Goal: Navigation & Orientation: Find specific page/section

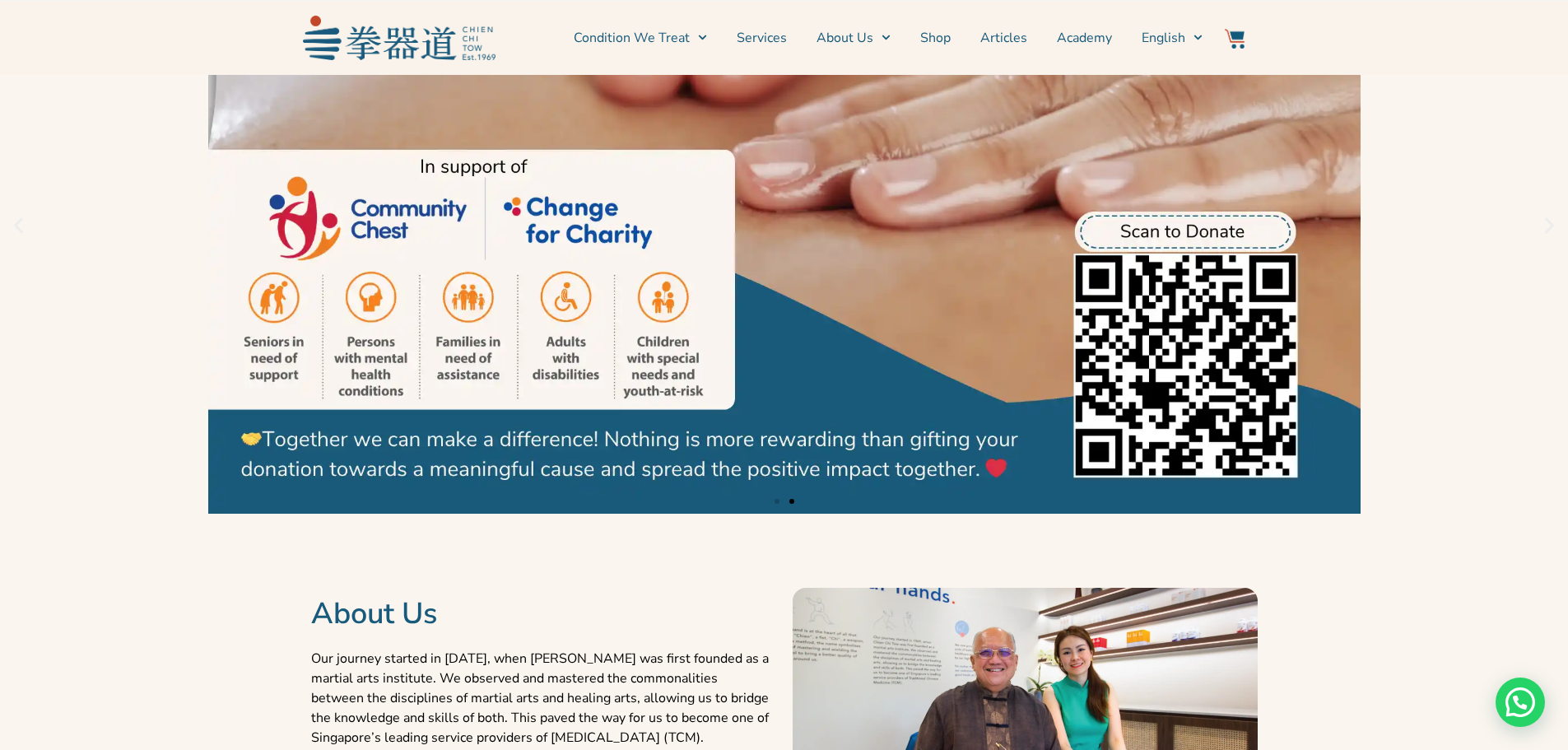
scroll to position [686, 0]
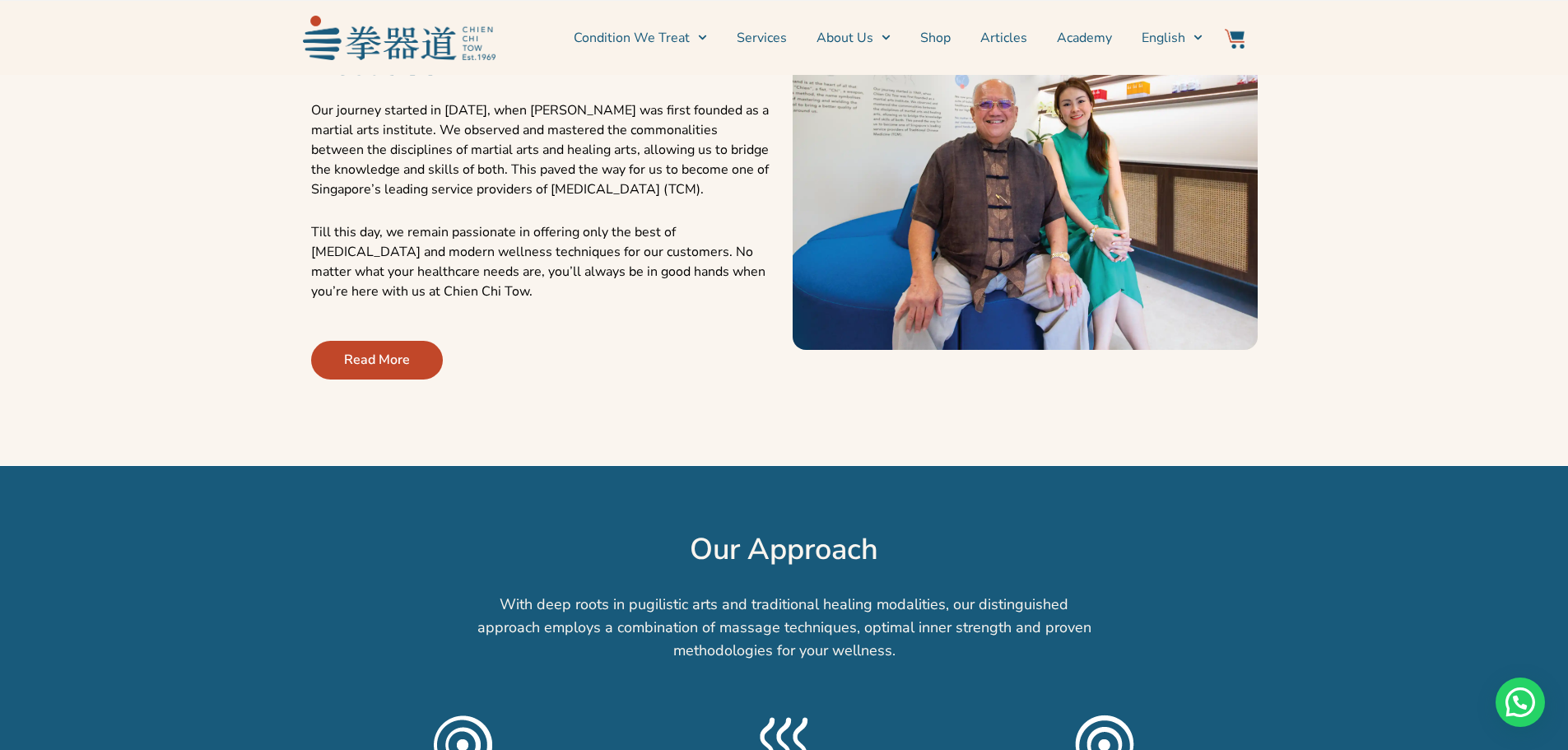
click at [379, 355] on span "Read More" at bounding box center [377, 360] width 66 height 20
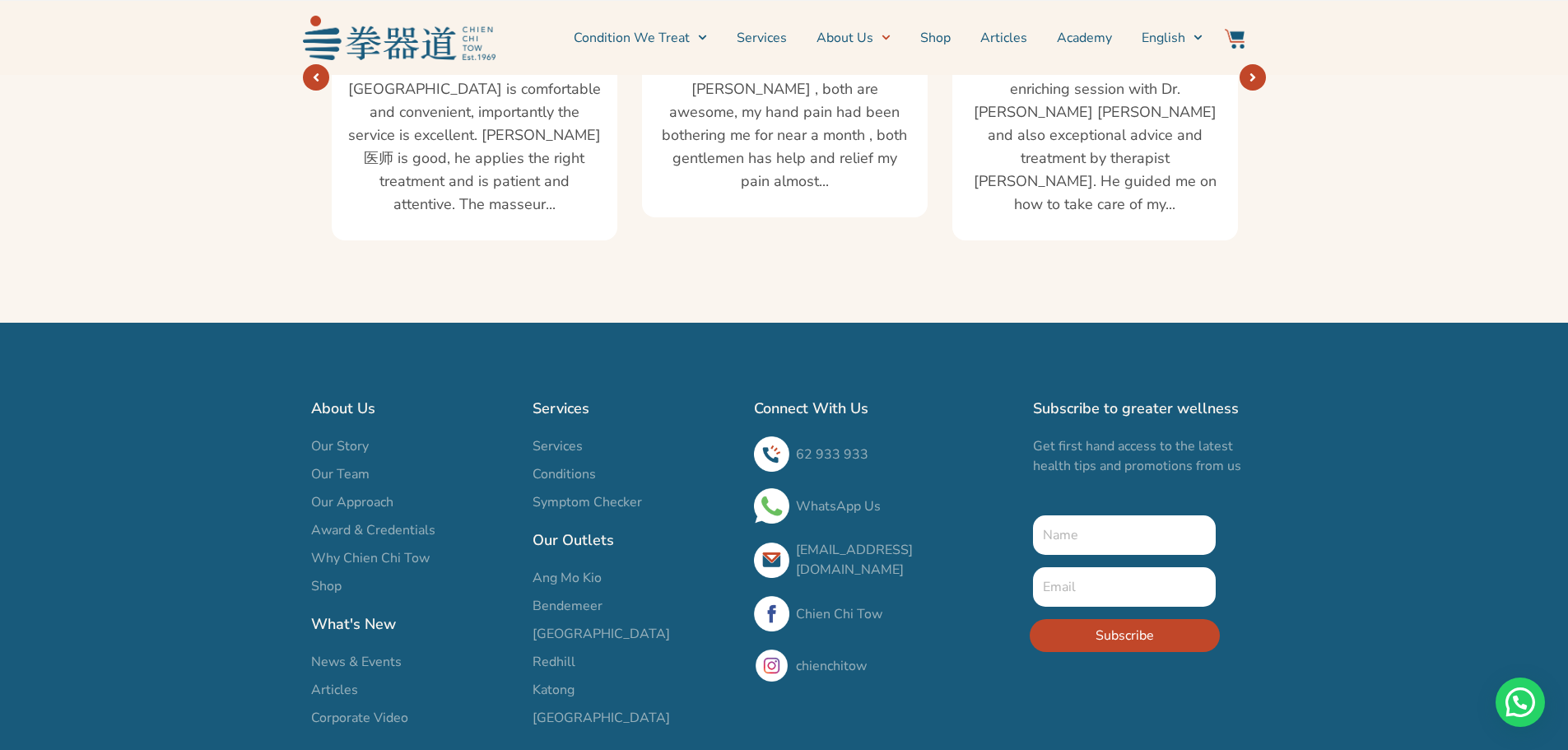
scroll to position [3019, 0]
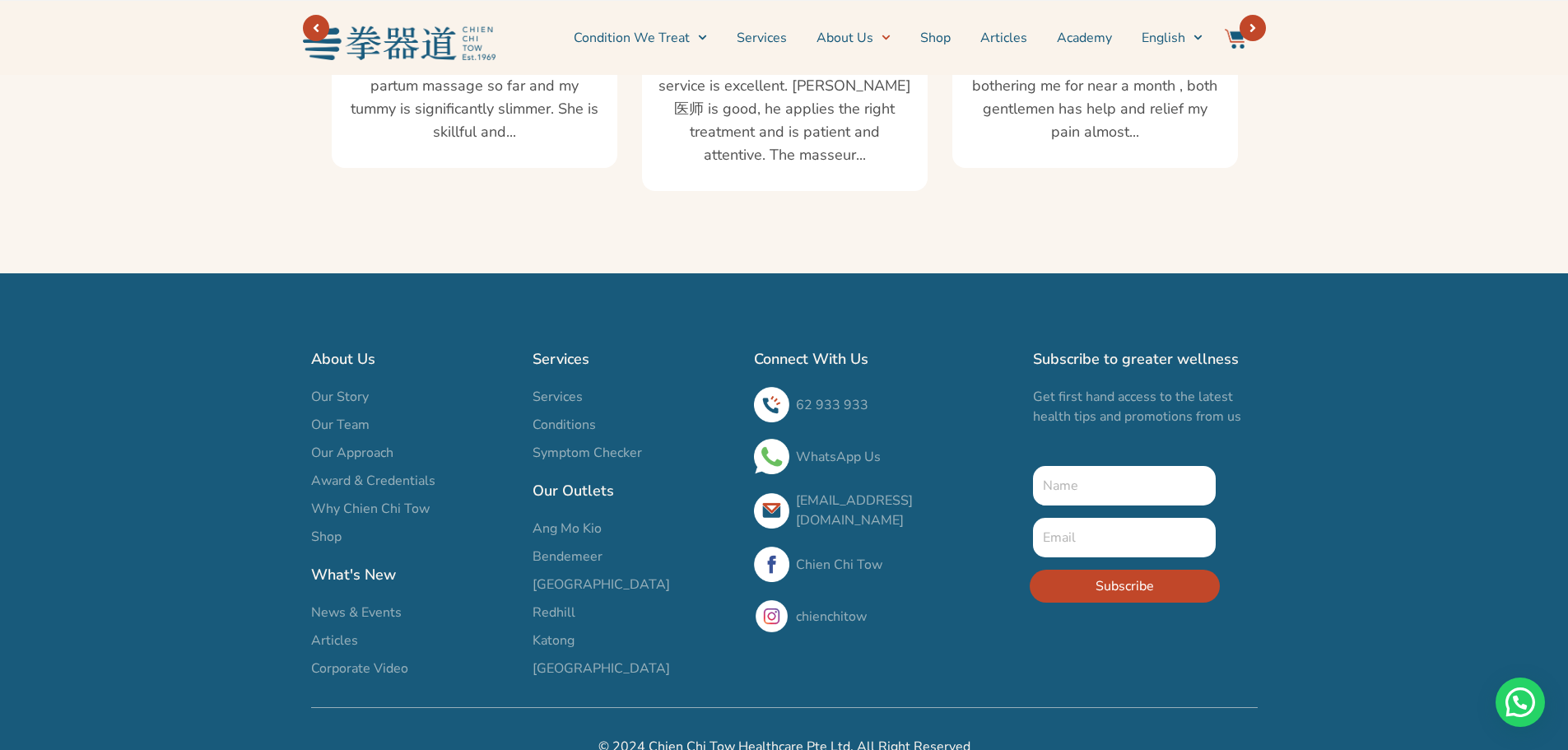
click at [350, 415] on span "Our Team" at bounding box center [341, 424] width 59 height 20
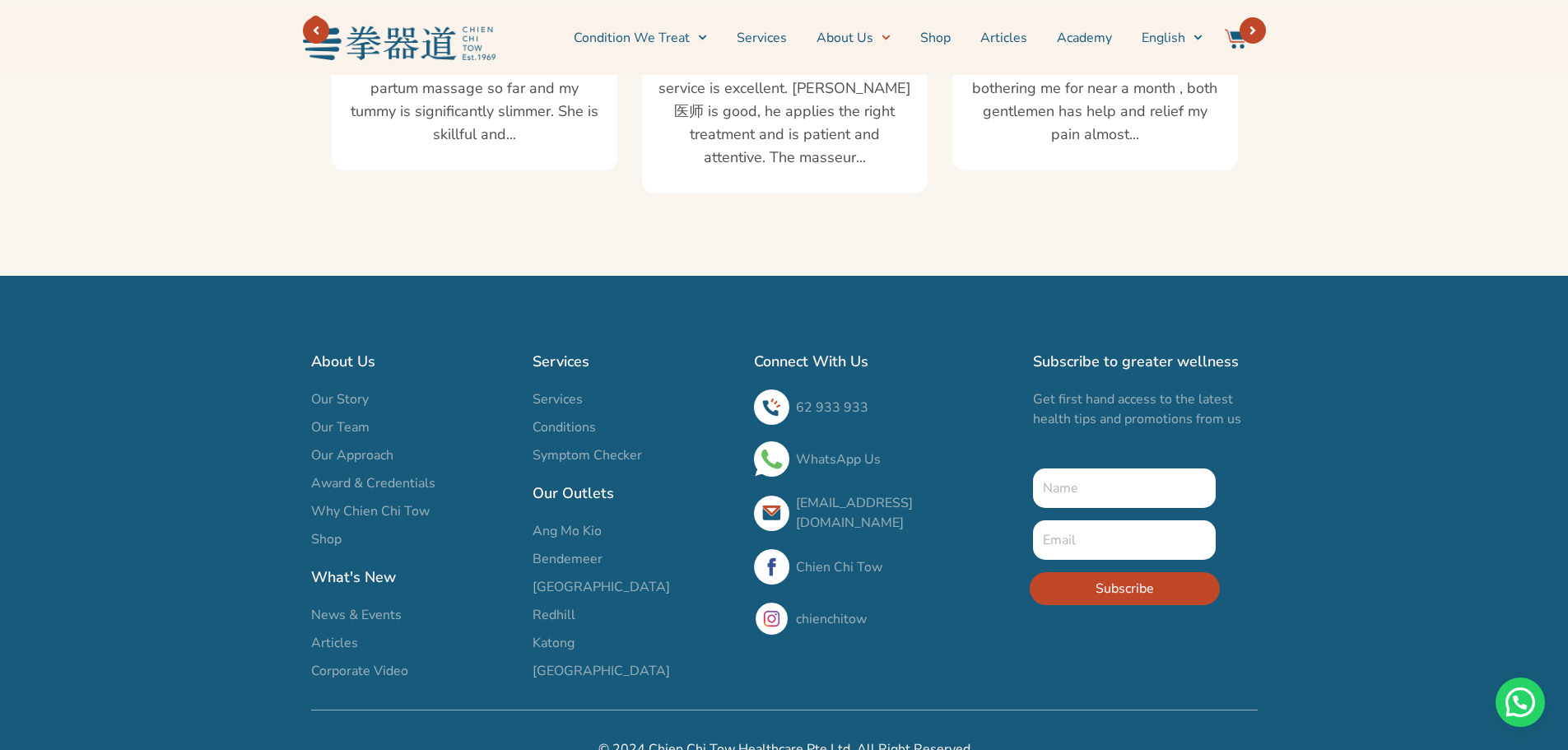
scroll to position [3027, 0]
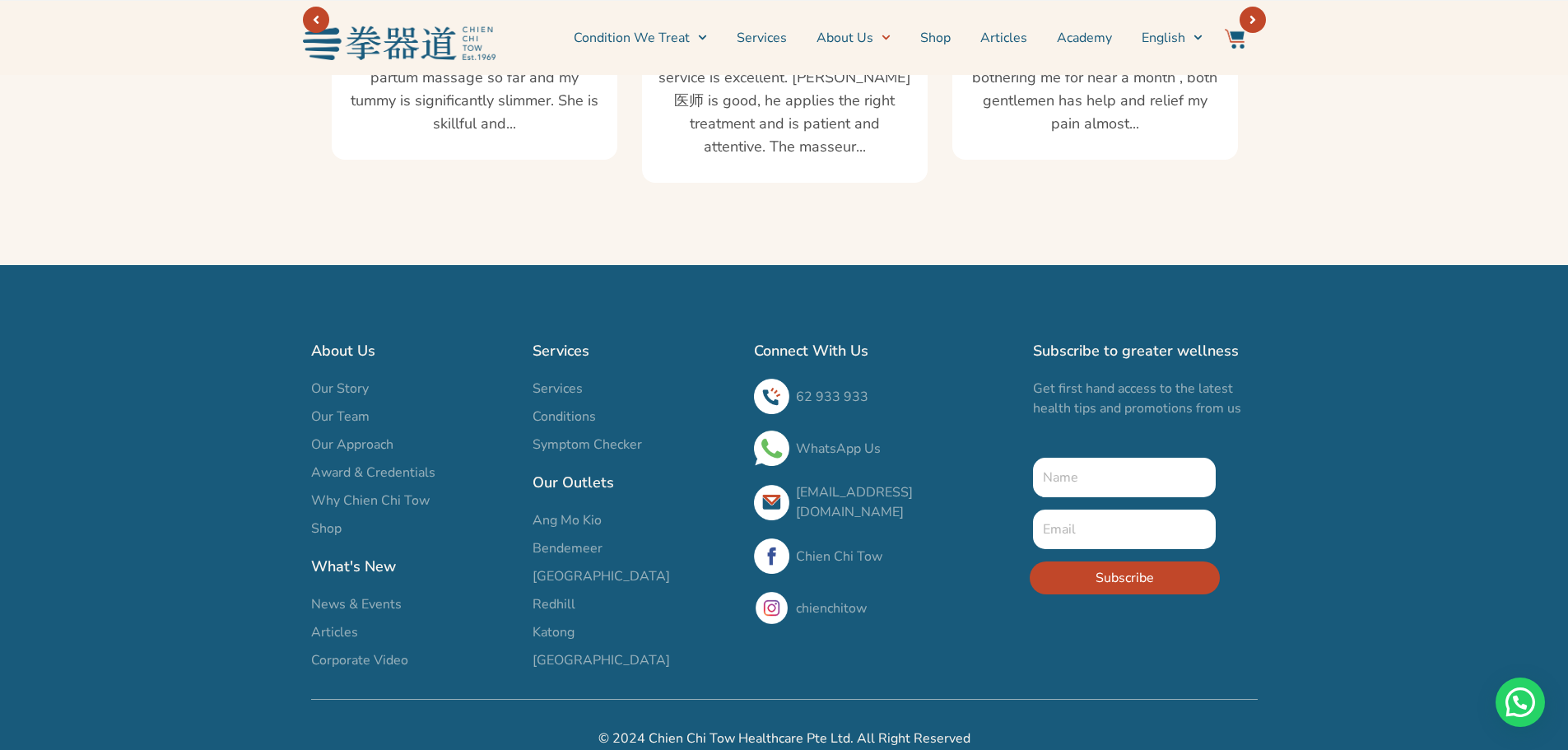
click at [344, 407] on span "Our Team" at bounding box center [341, 417] width 59 height 20
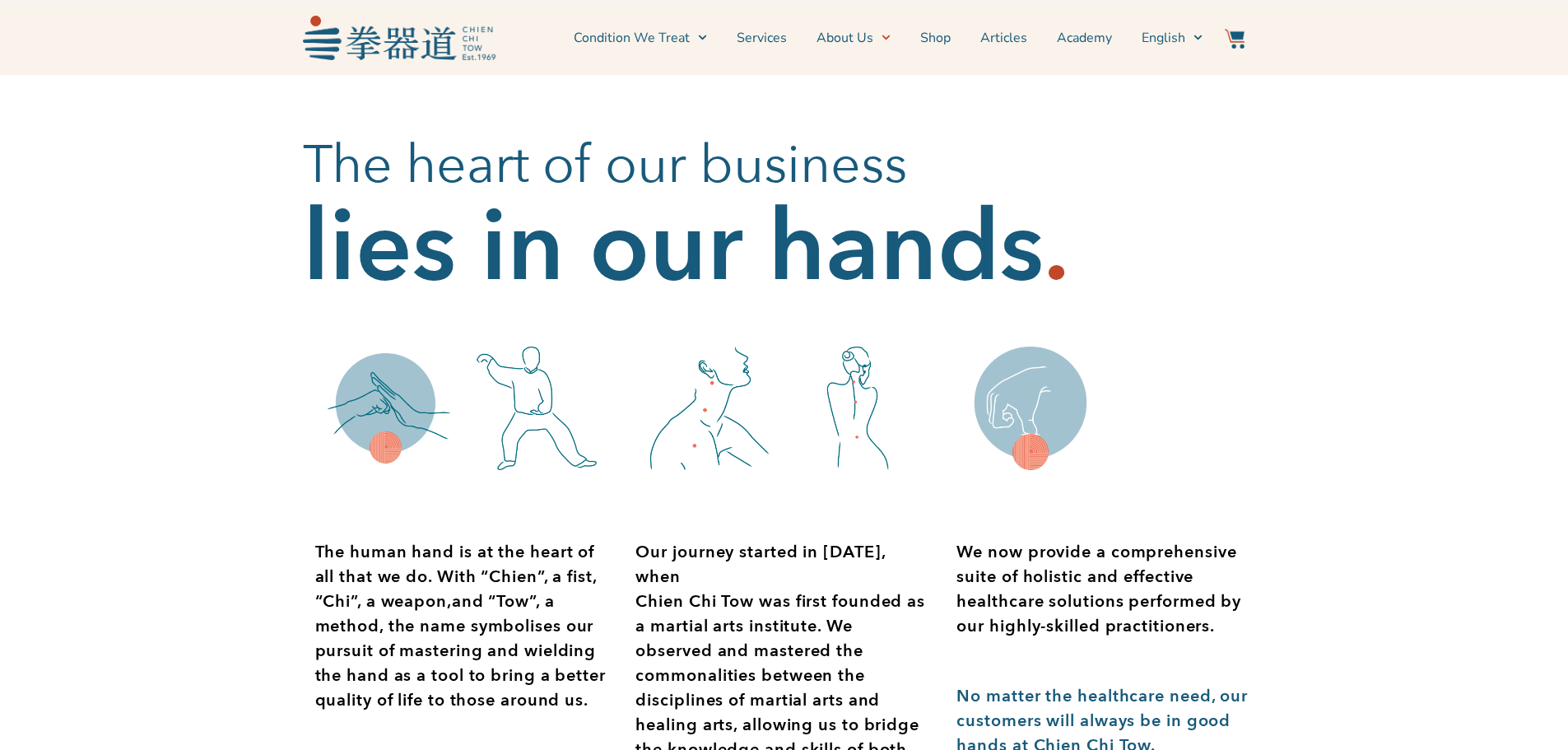
scroll to position [919, 0]
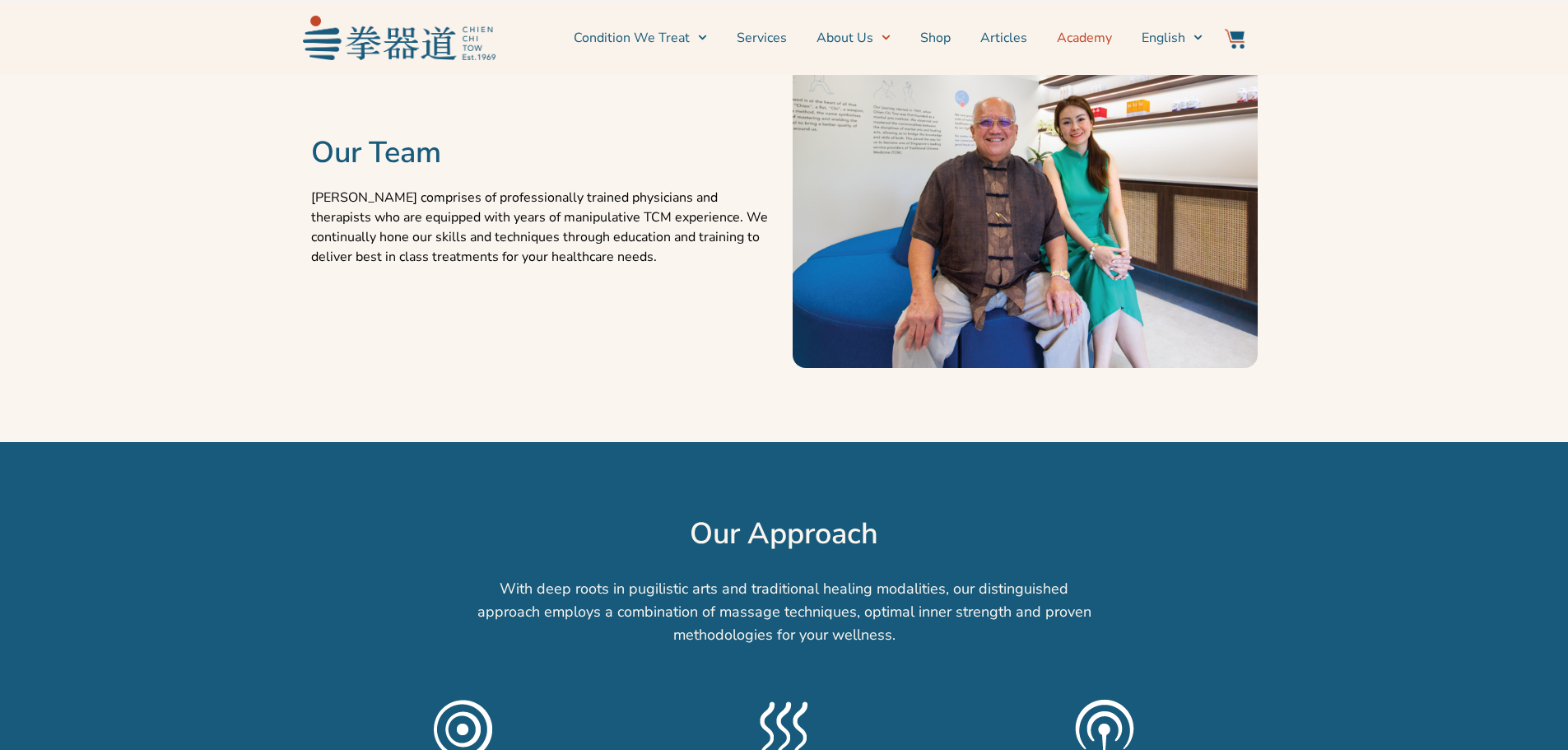
click at [1089, 26] on link "Academy" at bounding box center [1084, 37] width 55 height 41
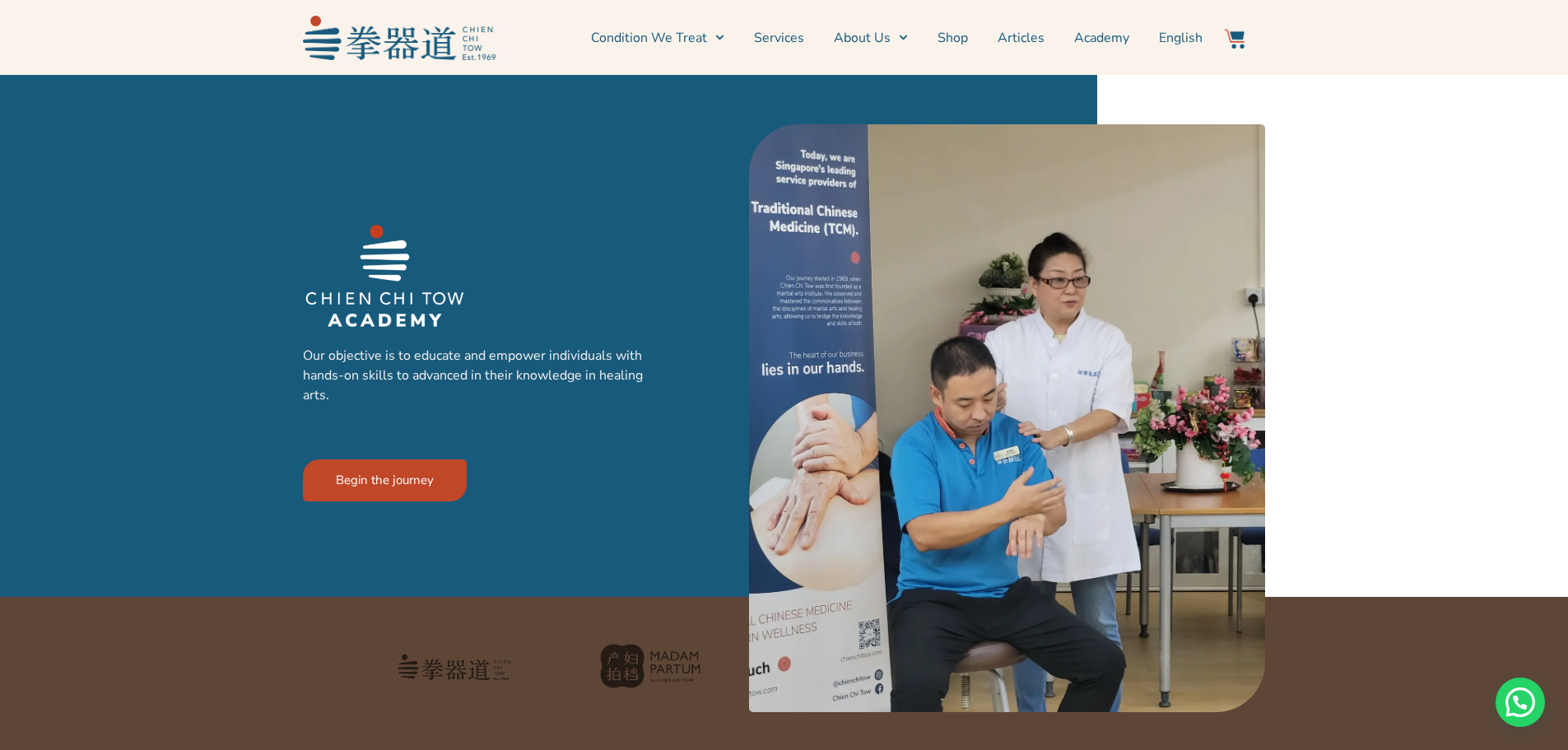
scroll to position [85, 0]
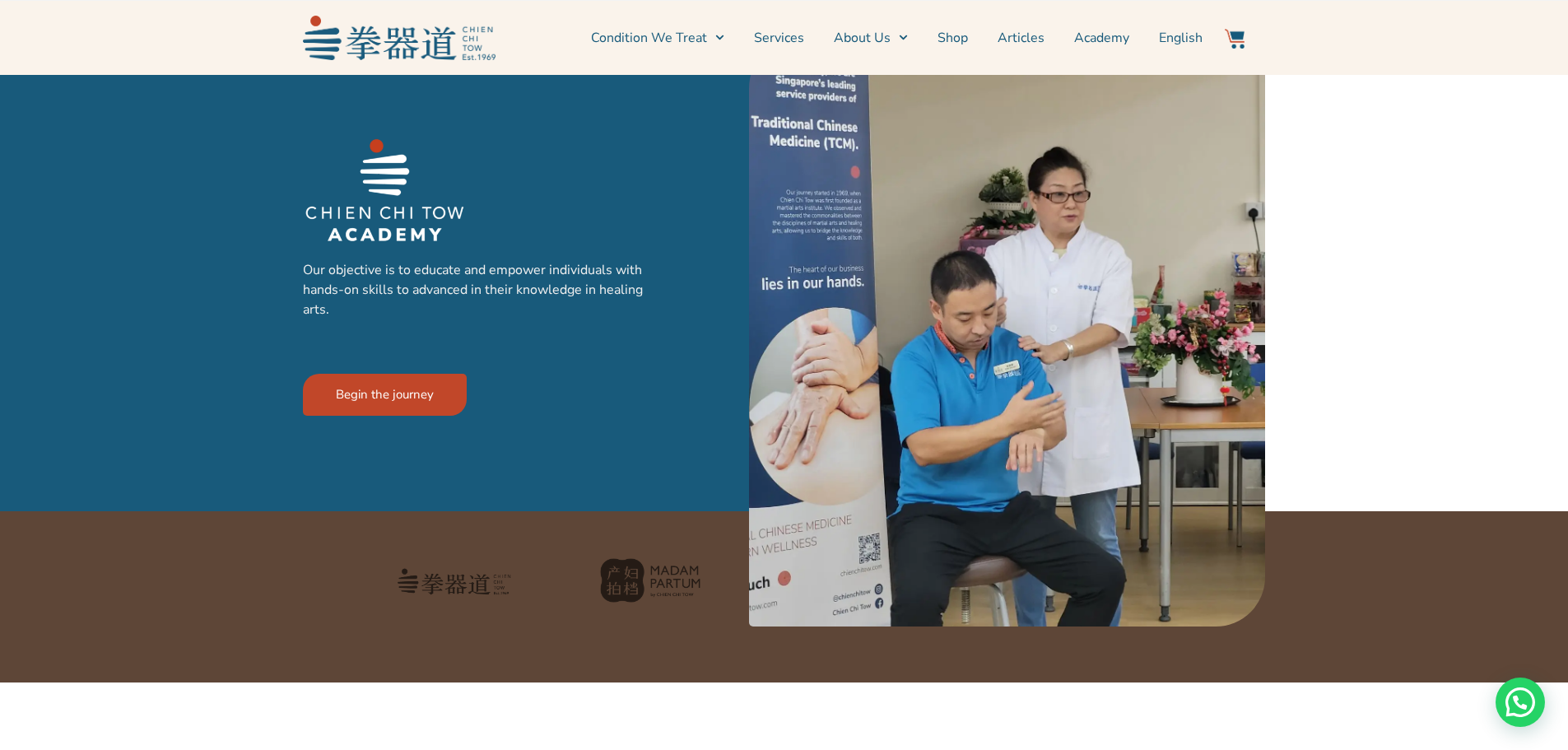
click at [1314, 229] on div at bounding box center [784, 250] width 1568 height 522
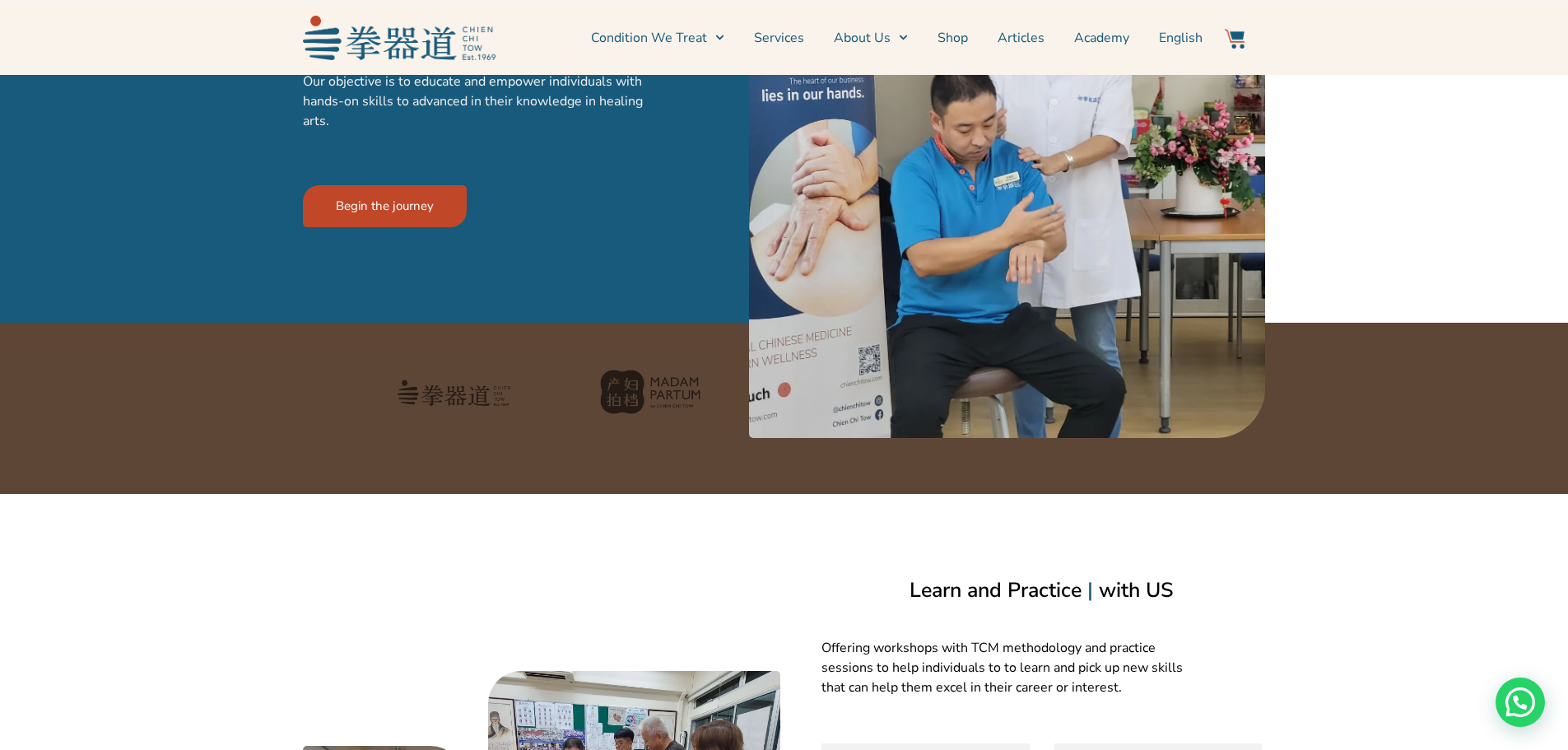
scroll to position [384, 0]
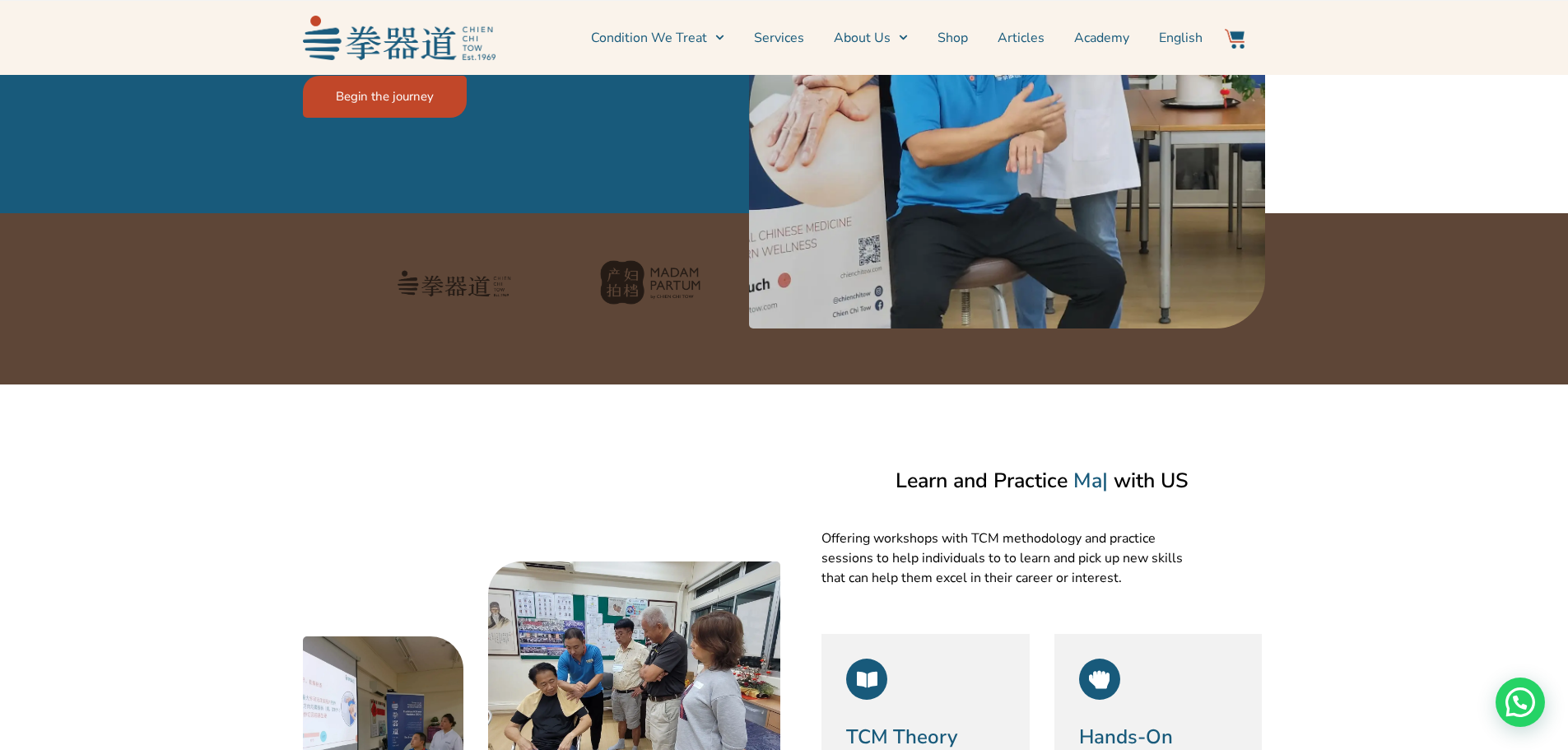
click at [1378, 470] on section "Learn and Practice Ma | with US Offering workshops with TCM methodology and pra…" at bounding box center [784, 727] width 1568 height 687
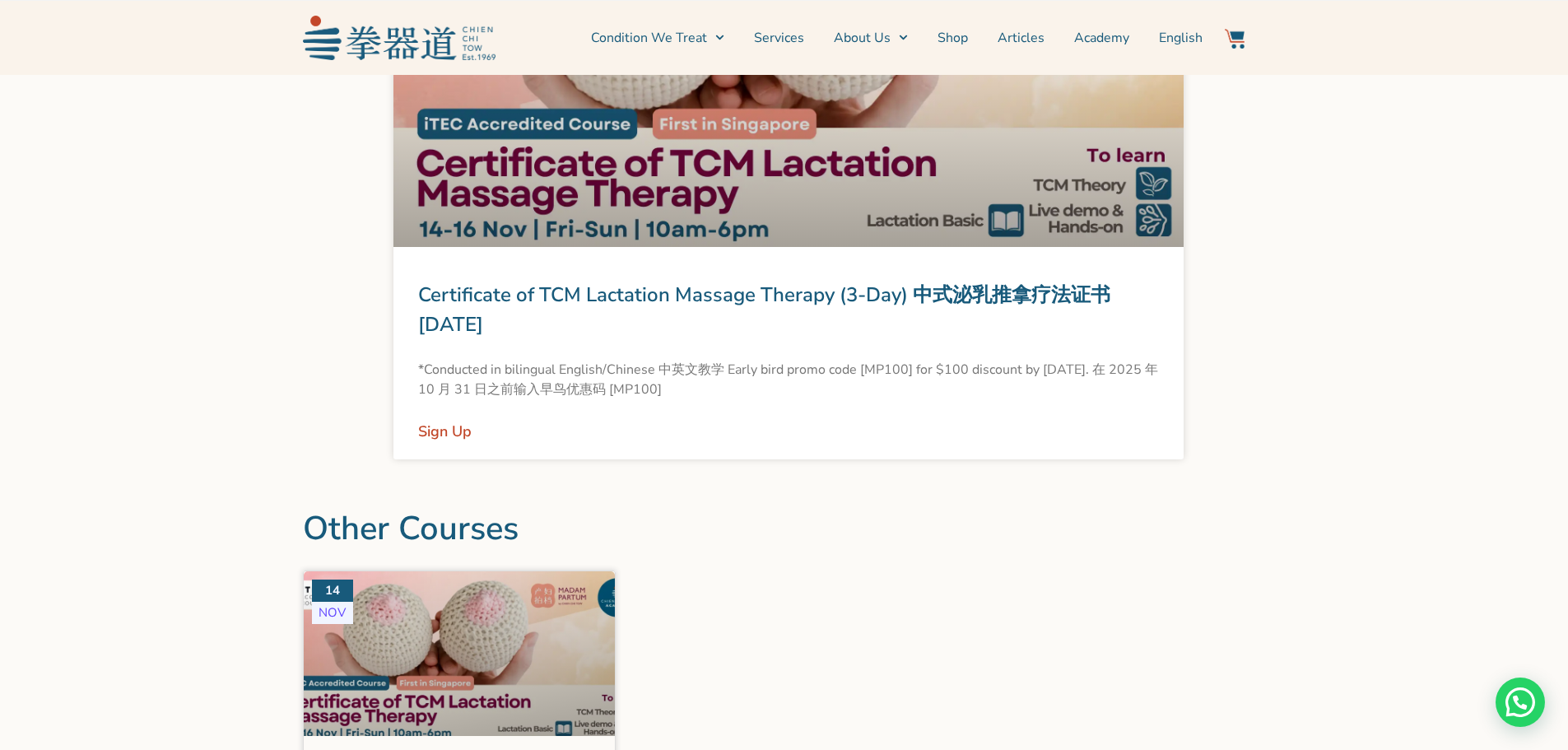
scroll to position [1739, 0]
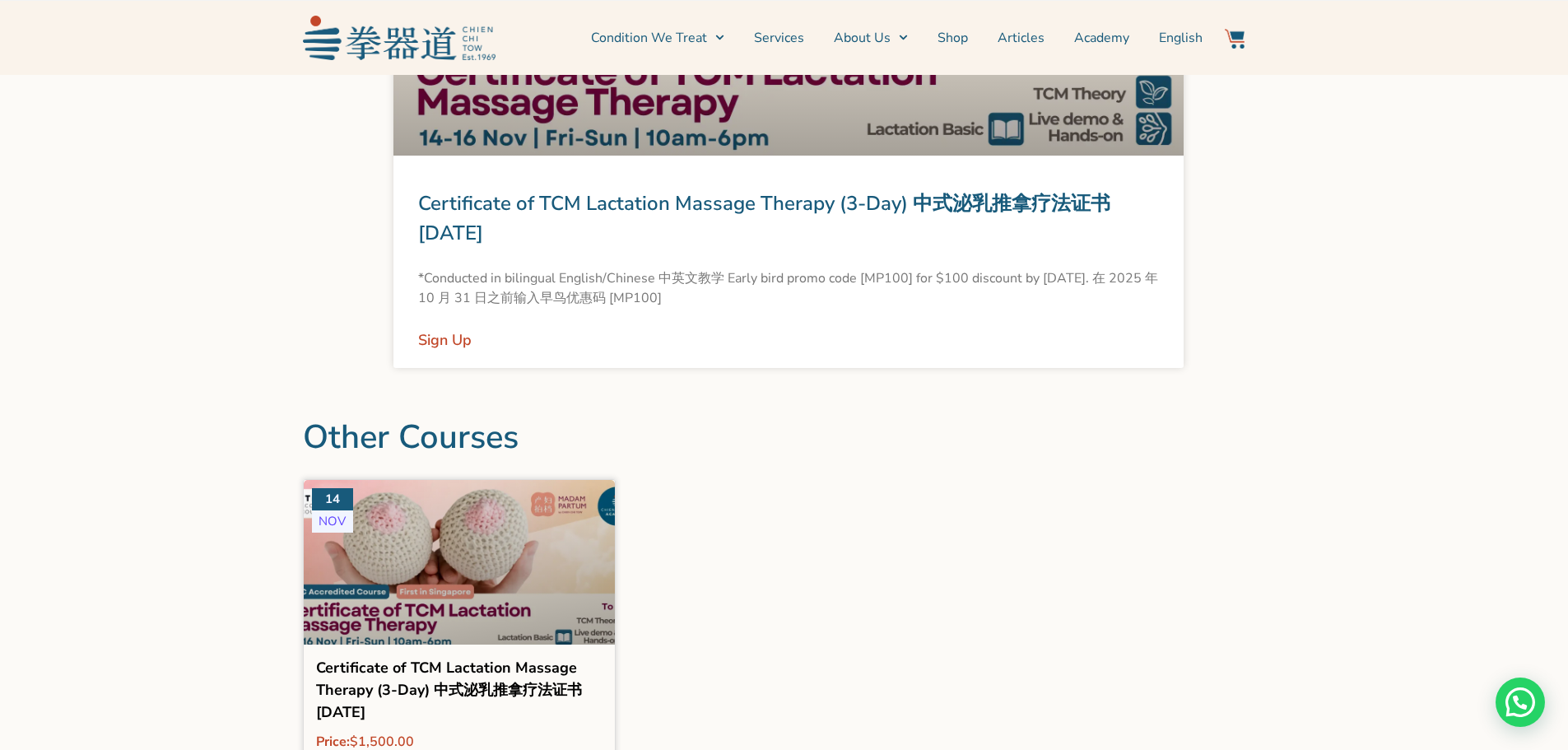
click at [1363, 445] on div at bounding box center [784, 351] width 1568 height 1267
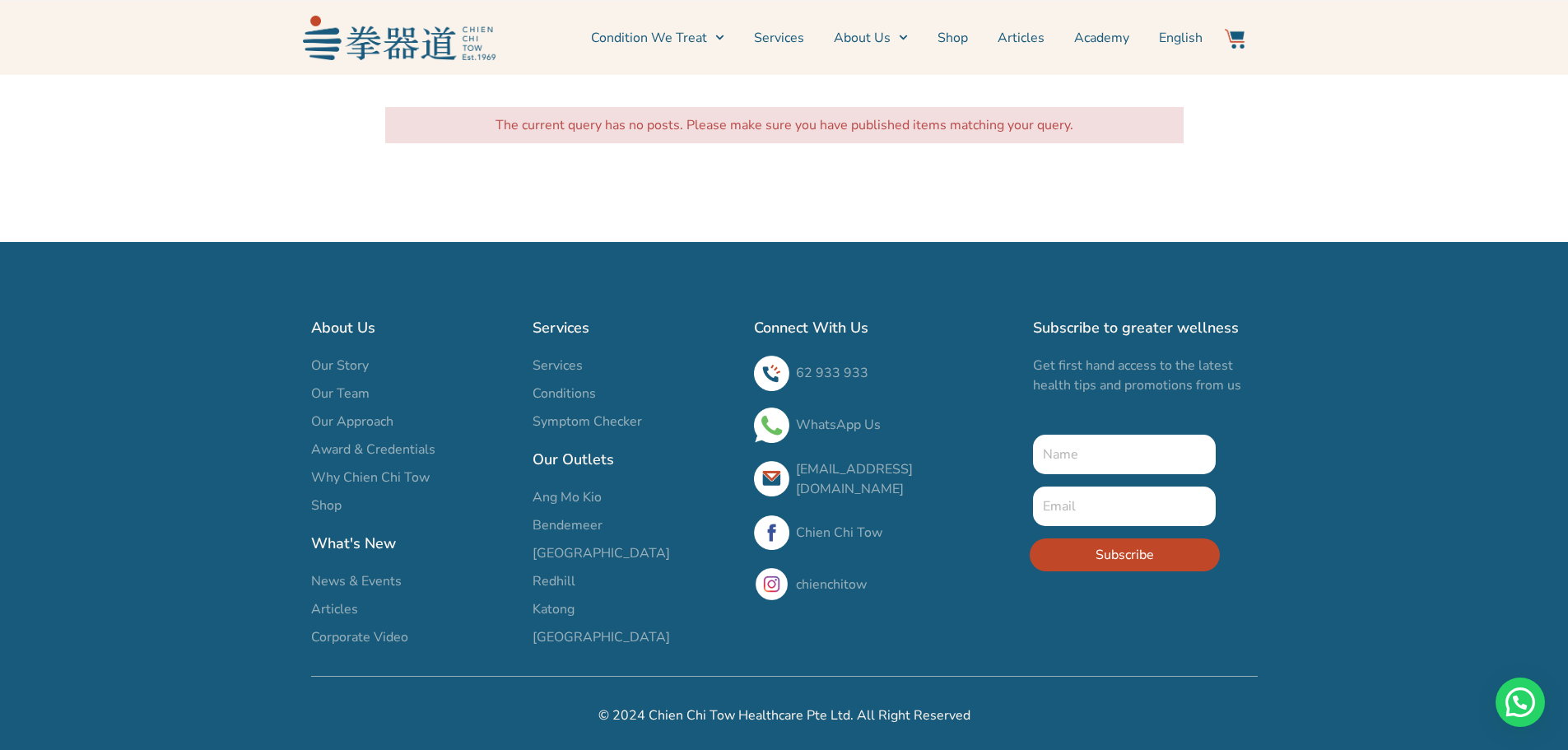
scroll to position [4376, 0]
click at [561, 608] on span "Katong" at bounding box center [554, 609] width 42 height 20
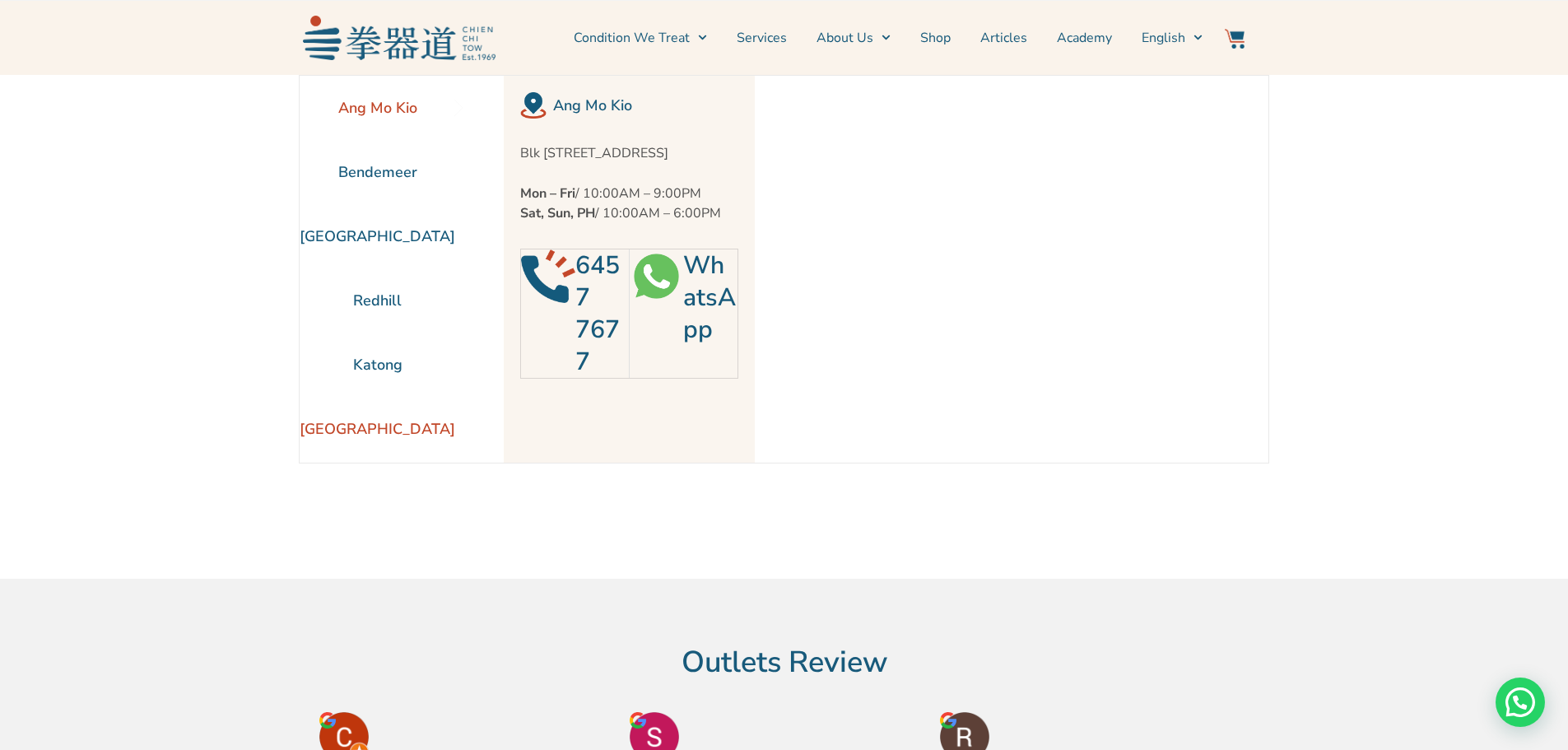
click at [370, 426] on li "[GEOGRAPHIC_DATA]" at bounding box center [377, 429] width 155 height 64
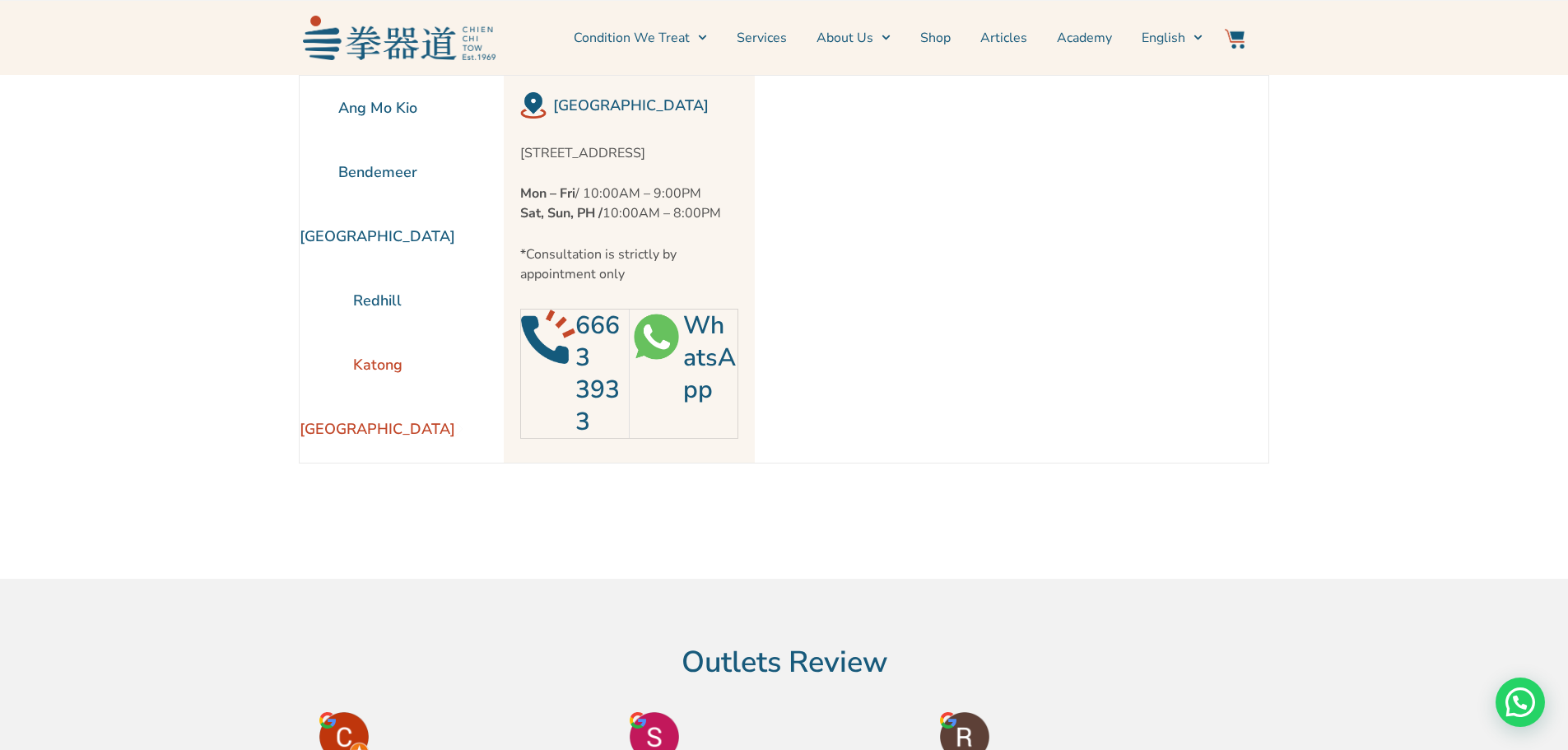
click at [376, 366] on li "Katong" at bounding box center [377, 365] width 155 height 64
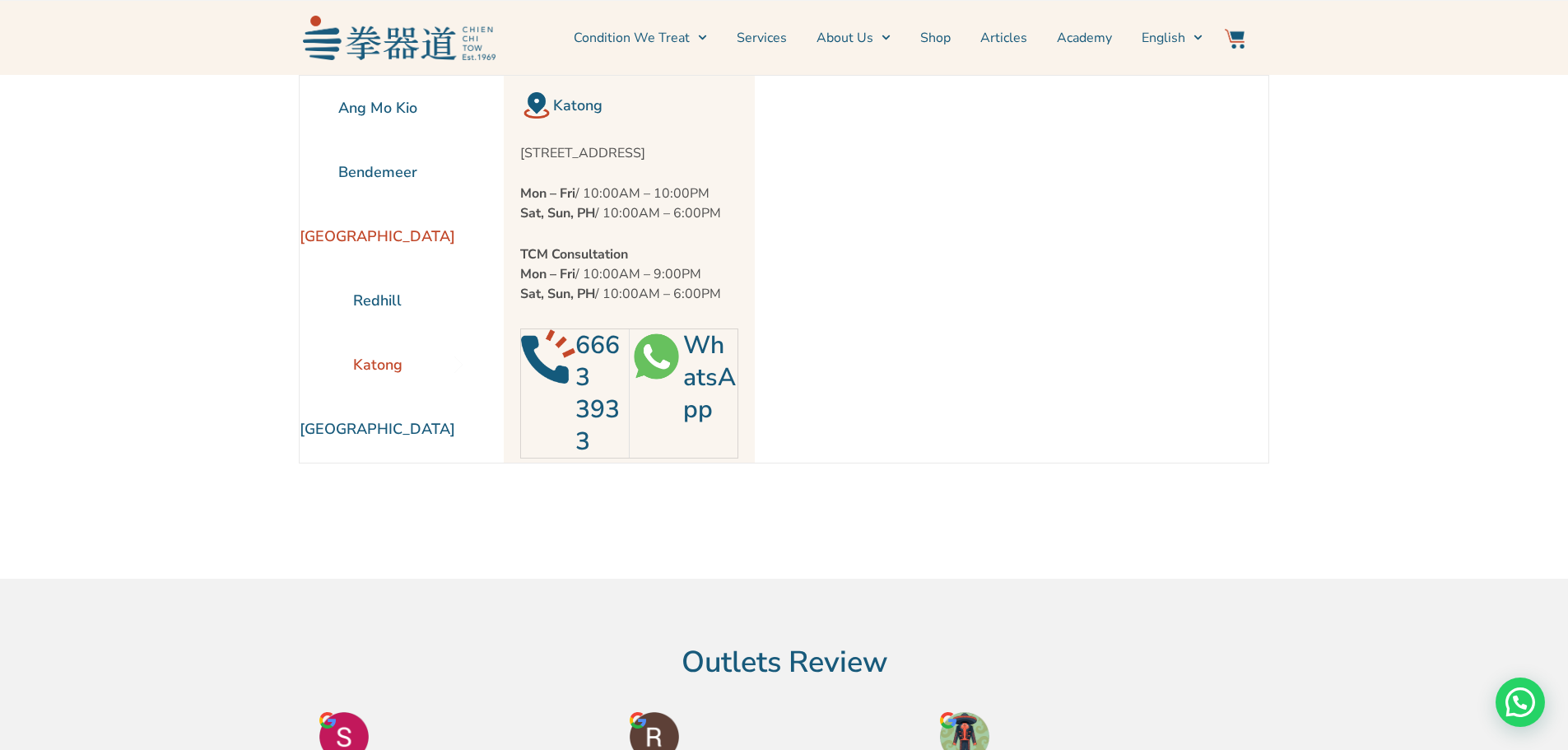
click at [356, 228] on li "[GEOGRAPHIC_DATA]" at bounding box center [377, 237] width 155 height 64
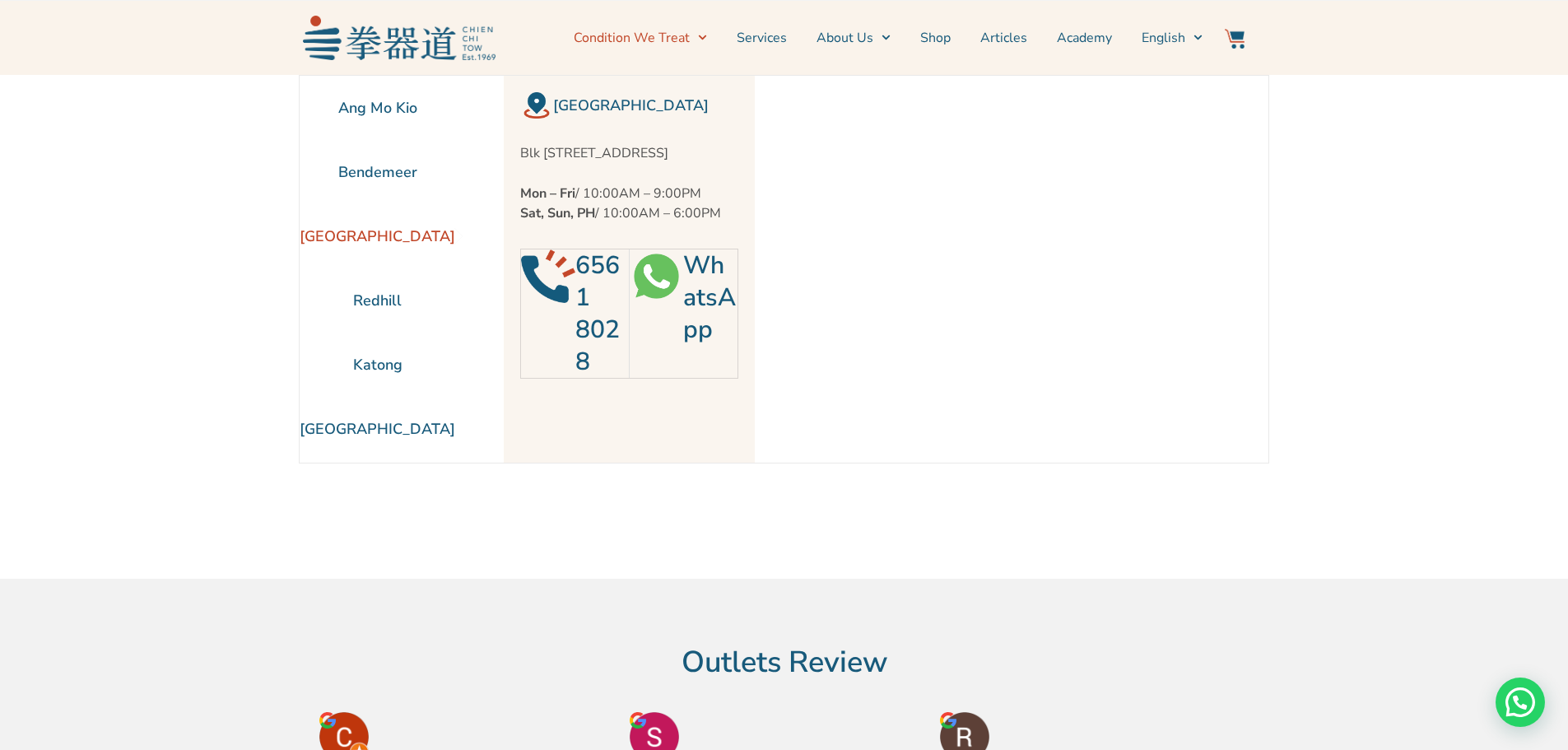
click at [670, 45] on link "Condition We Treat" at bounding box center [640, 37] width 134 height 41
click at [704, 34] on span "Menu" at bounding box center [699, 37] width 17 height 26
click at [771, 43] on link "Services" at bounding box center [761, 37] width 50 height 41
click at [1404, 211] on section "Ang Mo Kio Bendemeer [GEOGRAPHIC_DATA] [GEOGRAPHIC_DATA] [GEOGRAPHIC_DATA]" at bounding box center [784, 327] width 1568 height 504
